Goal: Task Accomplishment & Management: Use online tool/utility

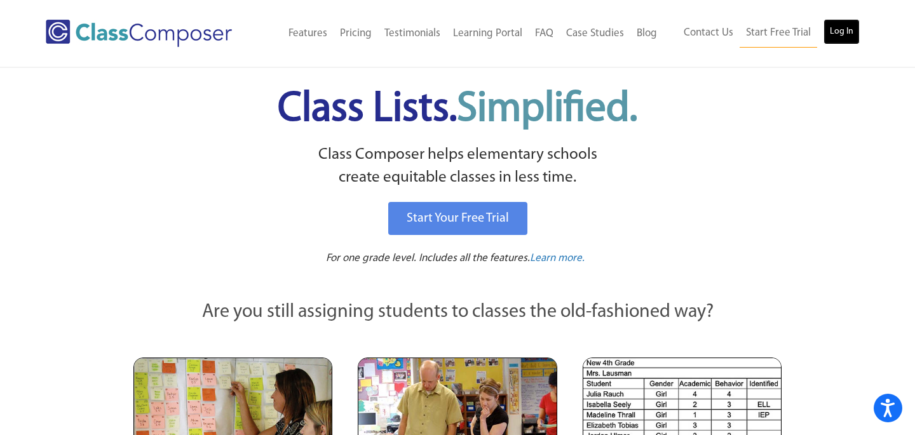
click at [838, 34] on link "Log In" at bounding box center [842, 31] width 36 height 25
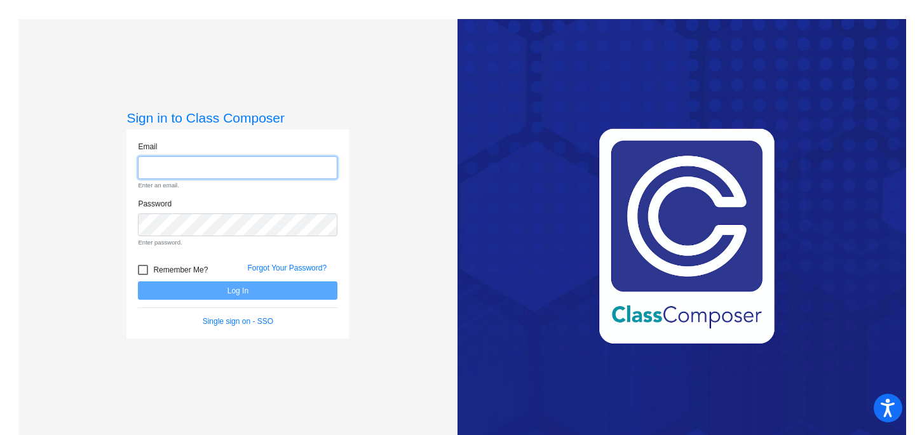
type input "odellk@vailschooldistrict.org"
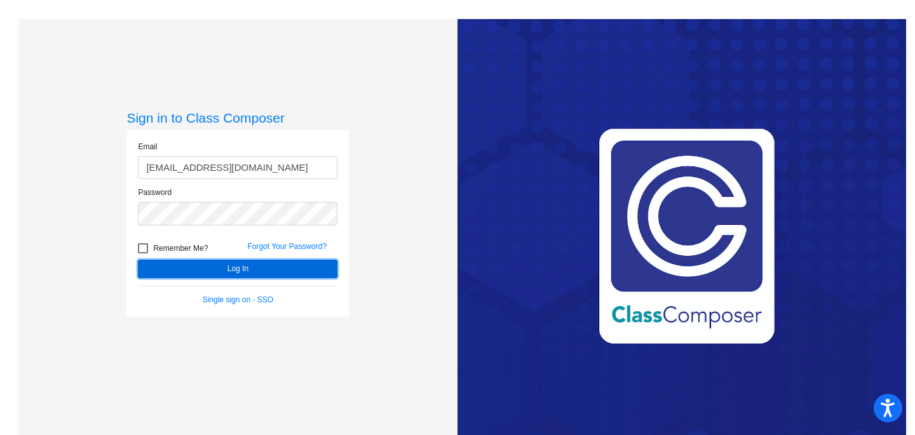
click at [304, 265] on button "Log In" at bounding box center [238, 269] width 200 height 18
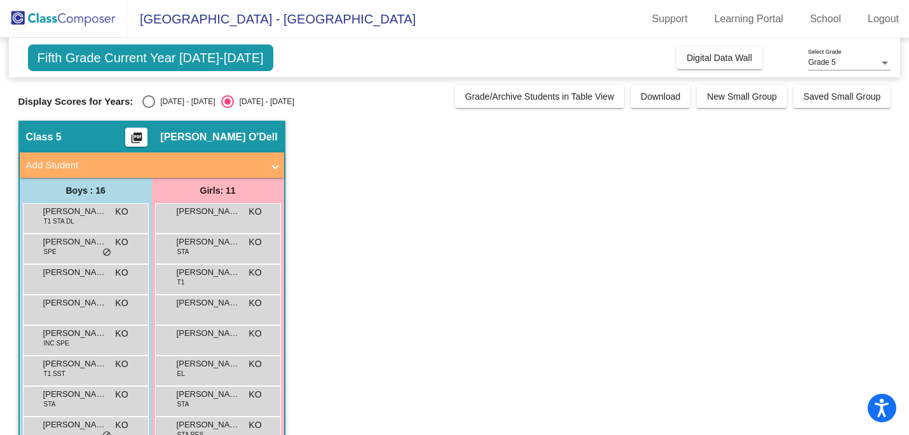
click at [166, 102] on div "2024 - 2025" at bounding box center [185, 101] width 60 height 11
click at [149, 108] on input "2024 - 2025" at bounding box center [148, 108] width 1 height 1
radio input "true"
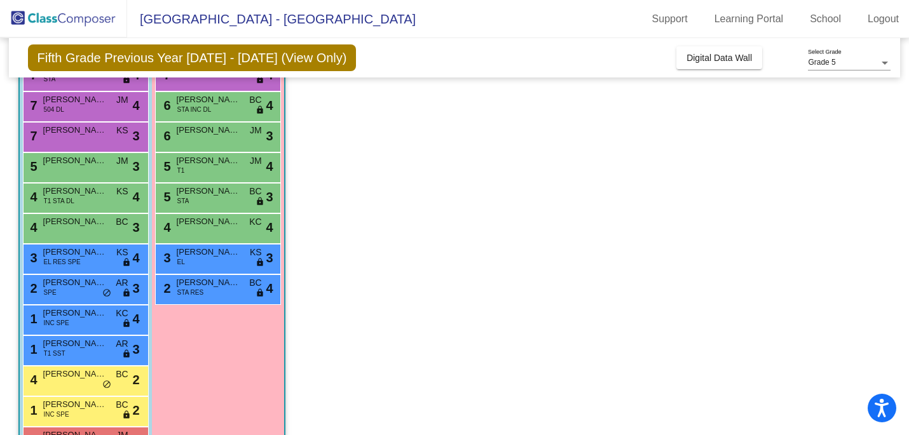
scroll to position [237, 0]
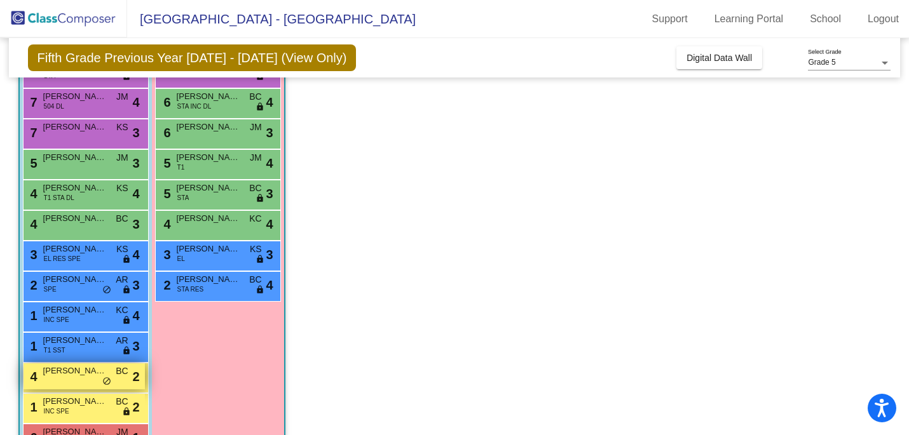
click at [72, 377] on span "Justin Class" at bounding box center [75, 371] width 64 height 13
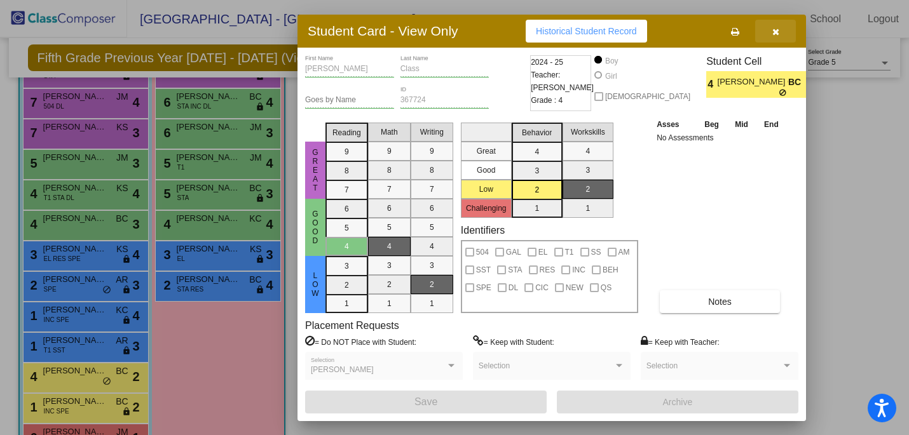
click at [778, 28] on icon "button" at bounding box center [775, 31] width 7 height 9
